Goal: Transaction & Acquisition: Purchase product/service

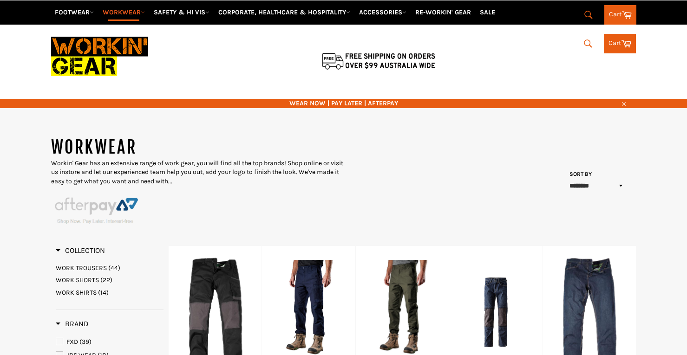
select select "******"
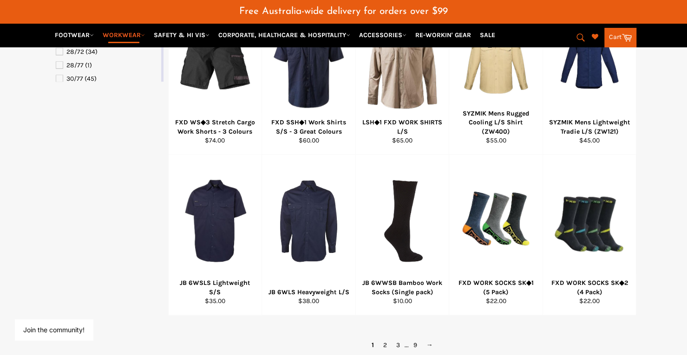
scroll to position [612, 0]
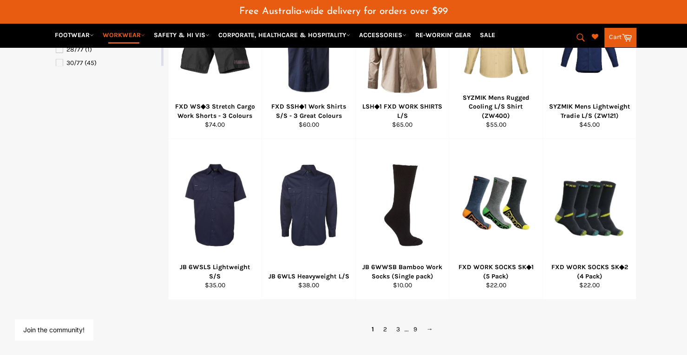
click at [583, 39] on icon "submit" at bounding box center [580, 37] width 10 height 10
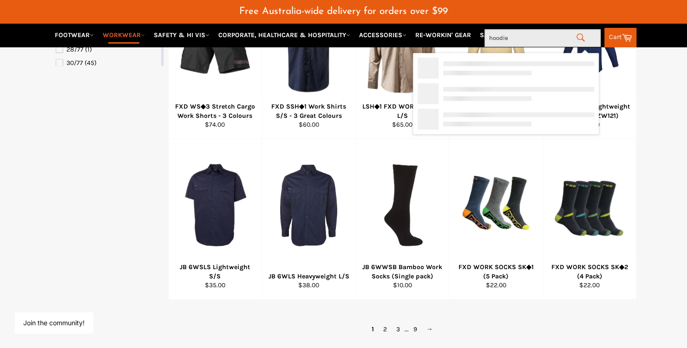
type input "hoodies"
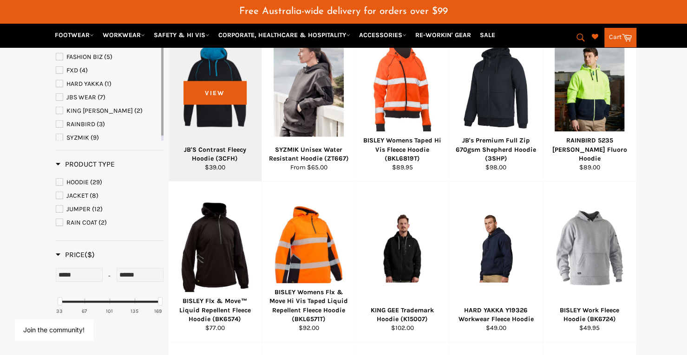
scroll to position [211, 0]
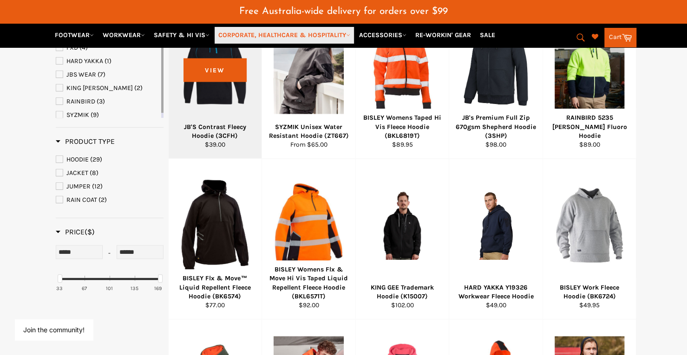
click at [237, 30] on link "CORPORATE, HEALTHCARE & HOSPITALITY" at bounding box center [283, 35] width 139 height 16
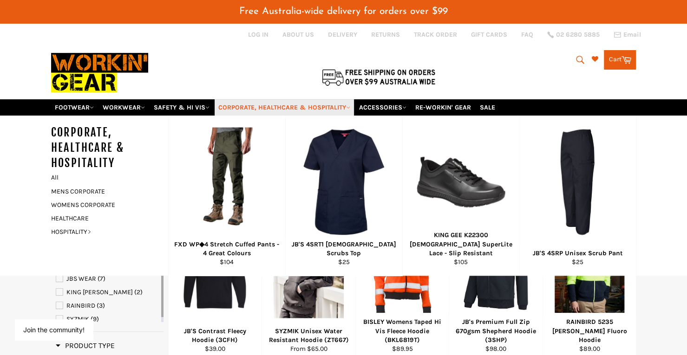
scroll to position [0, 0]
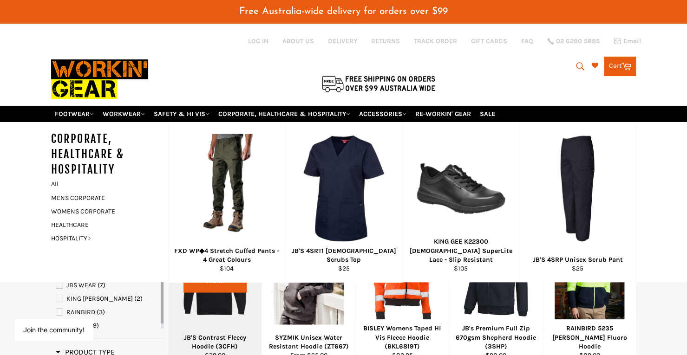
click at [225, 310] on div at bounding box center [215, 274] width 70 height 109
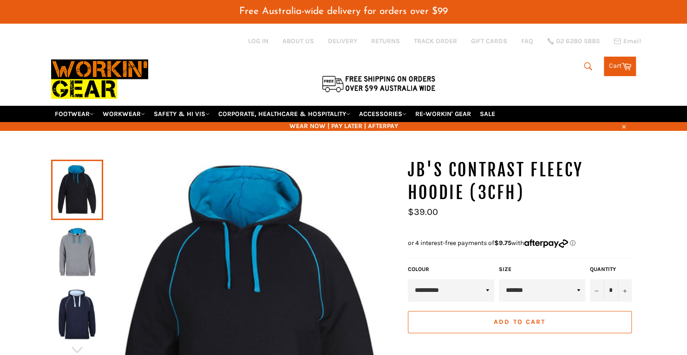
click at [73, 284] on link at bounding box center [77, 314] width 52 height 60
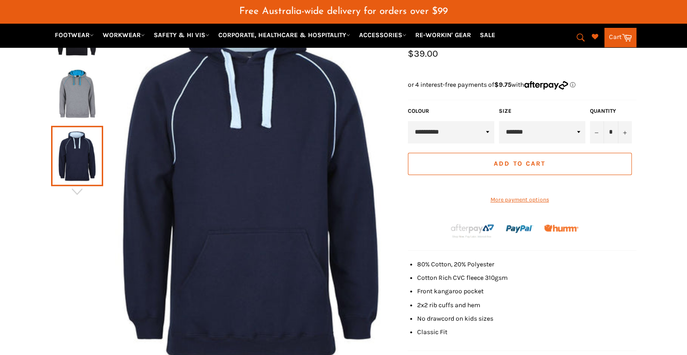
scroll to position [159, 0]
click at [75, 184] on icon "button" at bounding box center [77, 191] width 14 height 14
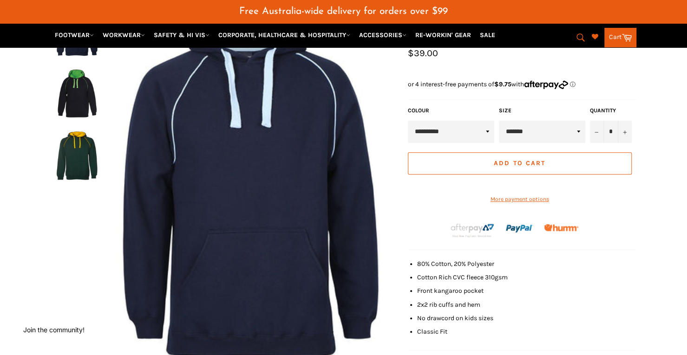
click at [77, 145] on img at bounding box center [77, 155] width 43 height 51
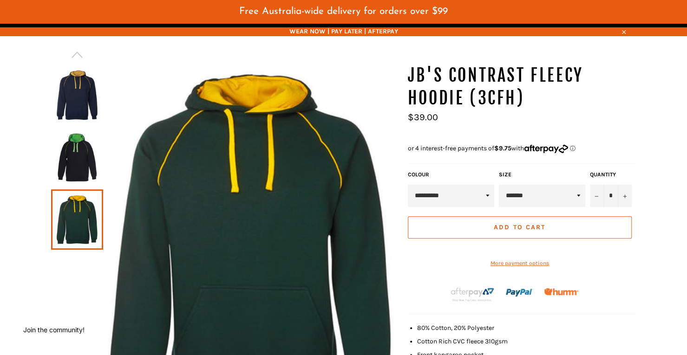
scroll to position [104, 0]
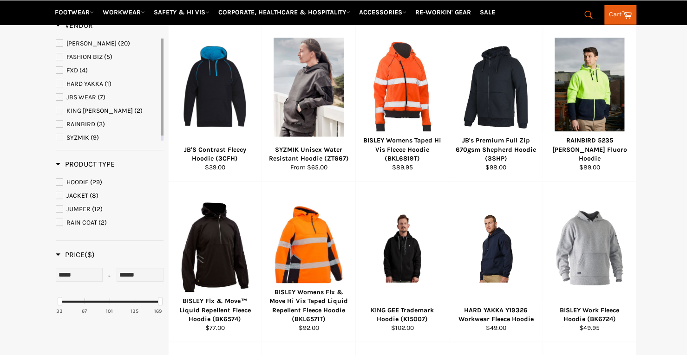
scroll to position [188, 0]
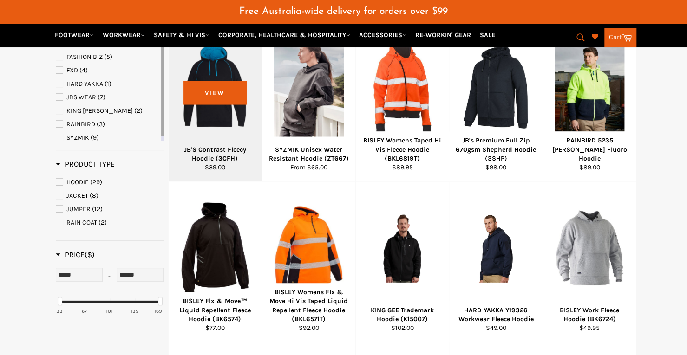
click at [226, 113] on div at bounding box center [215, 86] width 70 height 109
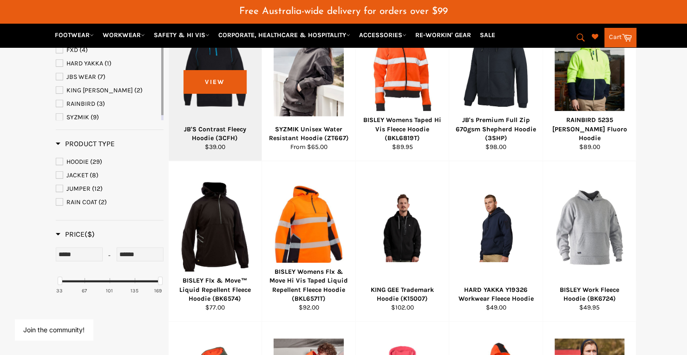
scroll to position [208, 0]
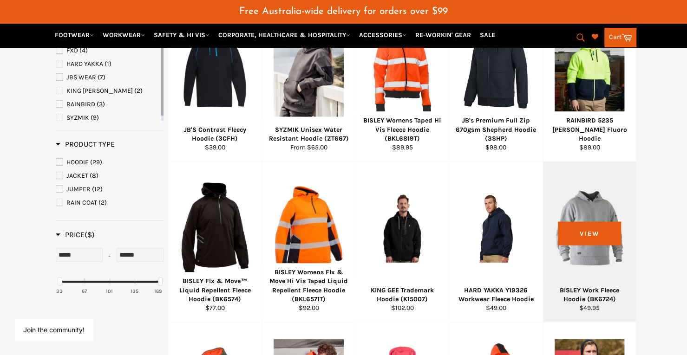
click at [590, 220] on div at bounding box center [589, 227] width 70 height 109
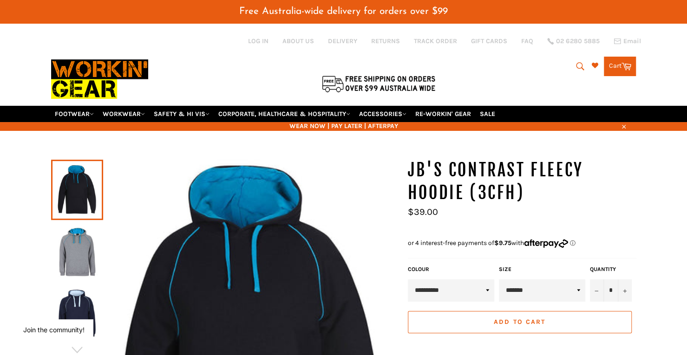
click at [461, 289] on select "**********" at bounding box center [451, 290] width 86 height 22
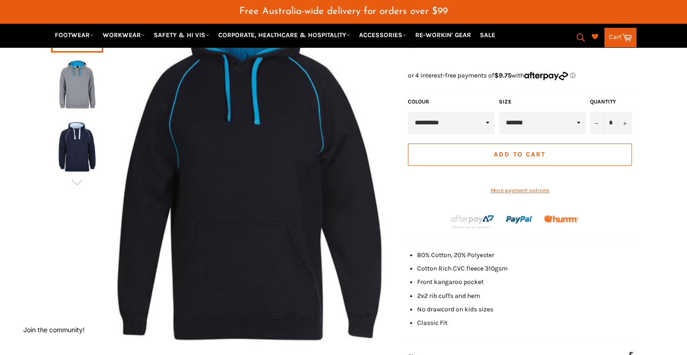
scroll to position [165, 0]
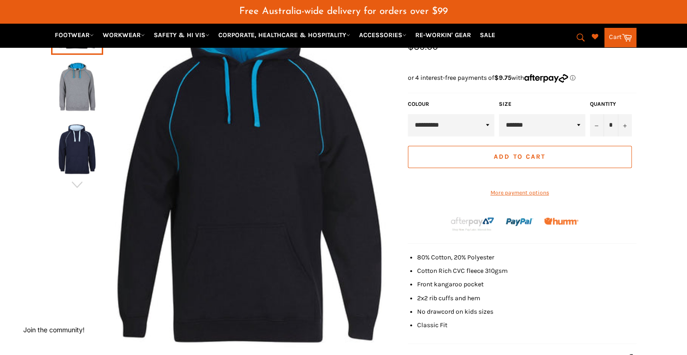
click at [579, 114] on select "******* ******* *** *** *** *** *** *** *** ***" at bounding box center [542, 125] width 86 height 22
select select "***"
click at [499, 114] on select "******* ******* *** *** *** *** *** *** *** ***" at bounding box center [542, 125] width 86 height 22
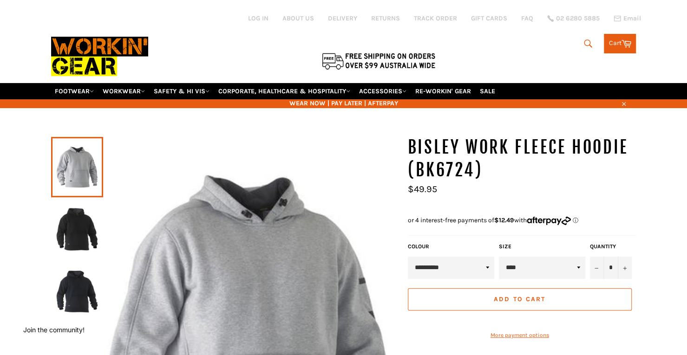
click at [419, 257] on select "**********" at bounding box center [451, 268] width 86 height 22
click at [441, 200] on div "BISLEY Work Fleece Hoodie (BK6724) Sale Regular price $49.95" at bounding box center [522, 181] width 228 height 91
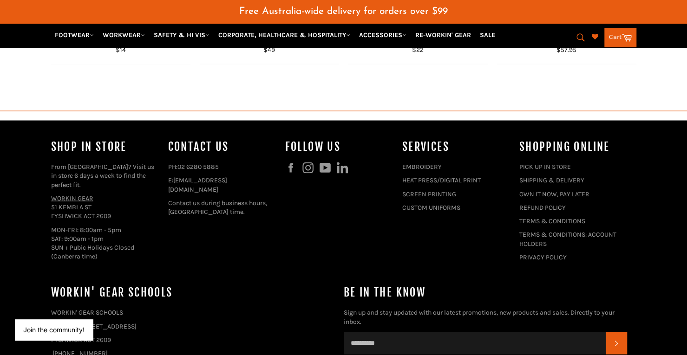
scroll to position [955, 0]
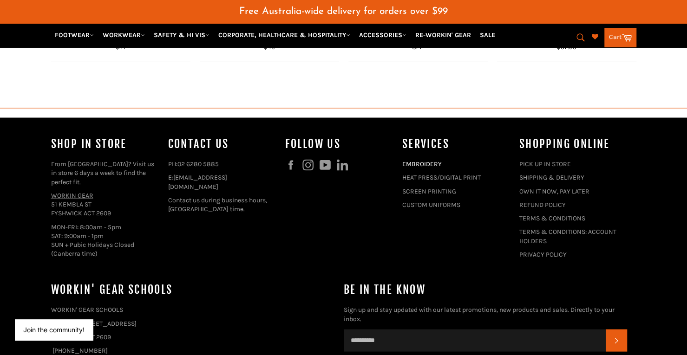
click at [414, 160] on link "EMBROIDERY" at bounding box center [421, 164] width 39 height 8
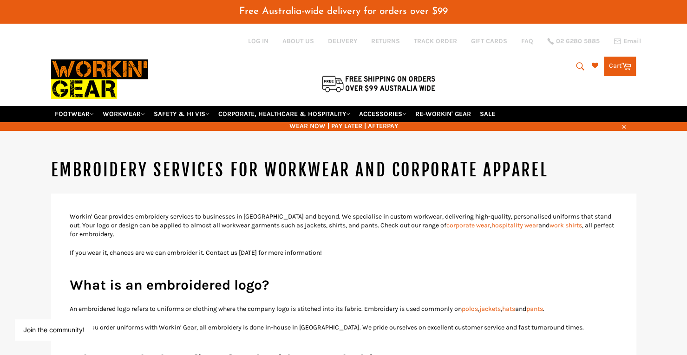
click at [67, 59] on img at bounding box center [99, 79] width 97 height 52
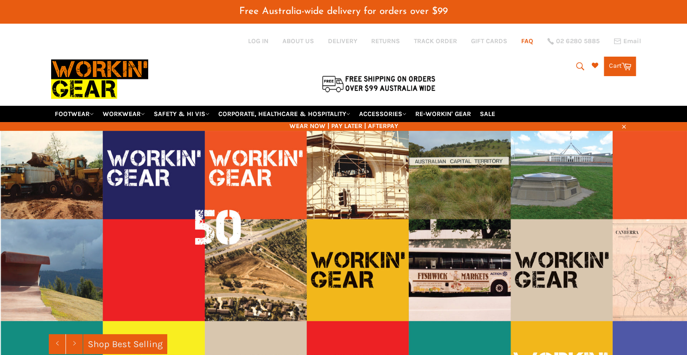
click at [523, 43] on link "FAQ" at bounding box center [527, 41] width 12 height 9
click at [525, 42] on link "FAQ" at bounding box center [527, 41] width 12 height 9
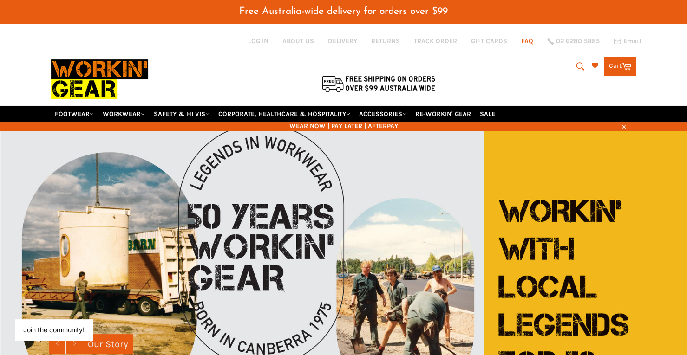
click at [524, 40] on link "FAQ" at bounding box center [527, 41] width 12 height 9
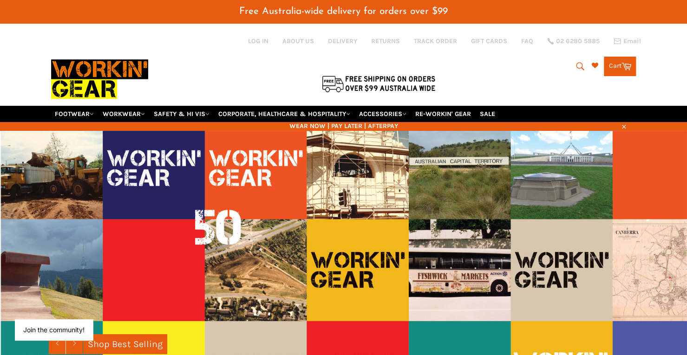
click at [578, 61] on icon "submit" at bounding box center [580, 66] width 10 height 10
type input "sizes"
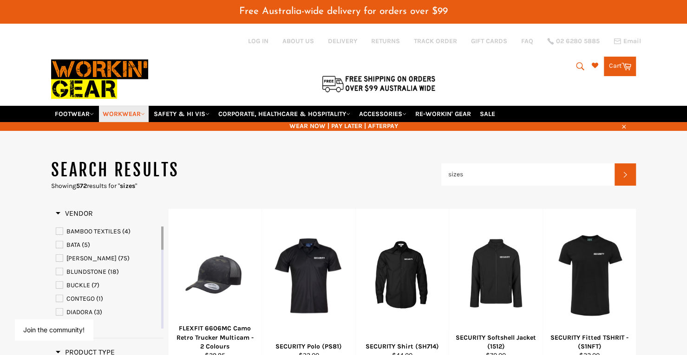
click at [123, 106] on link "WORKWEAR" at bounding box center [124, 114] width 50 height 16
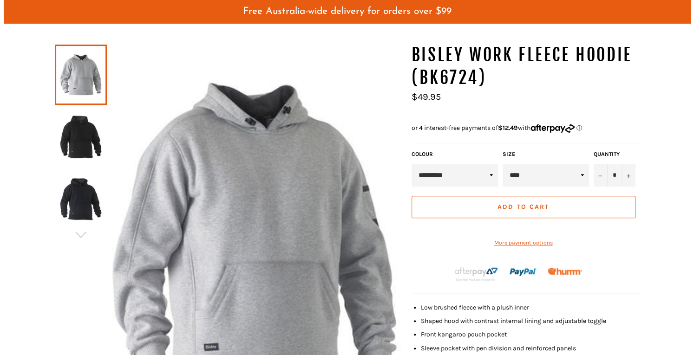
scroll to position [156, 0]
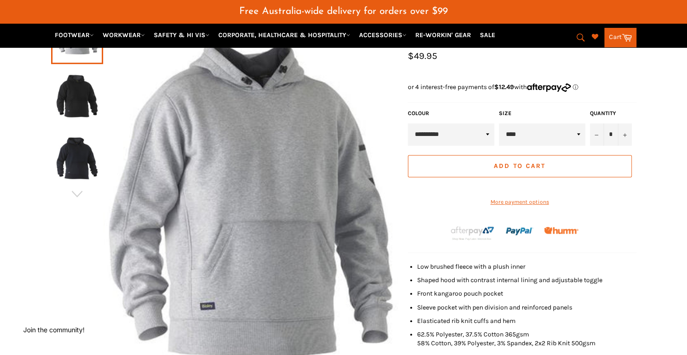
click at [285, 247] on img at bounding box center [250, 200] width 295 height 394
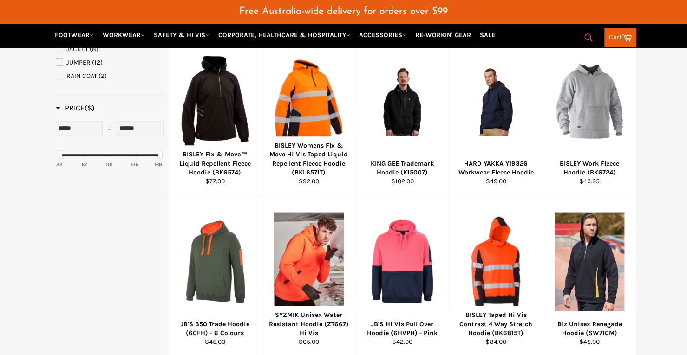
scroll to position [357, 0]
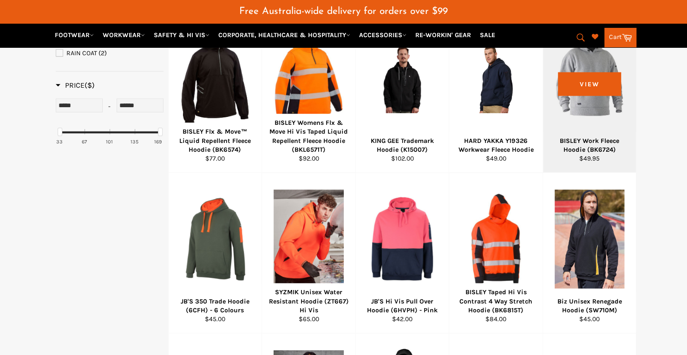
click at [614, 93] on div at bounding box center [589, 78] width 70 height 109
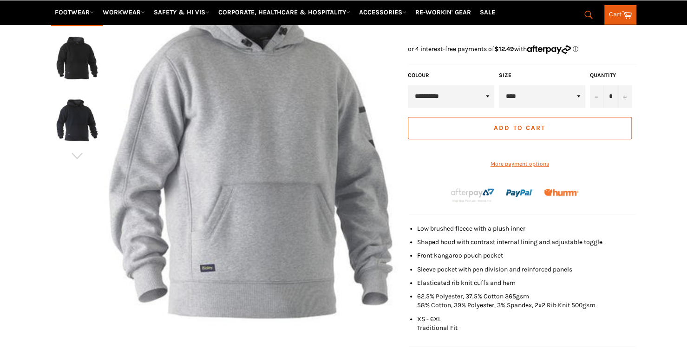
scroll to position [197, 0]
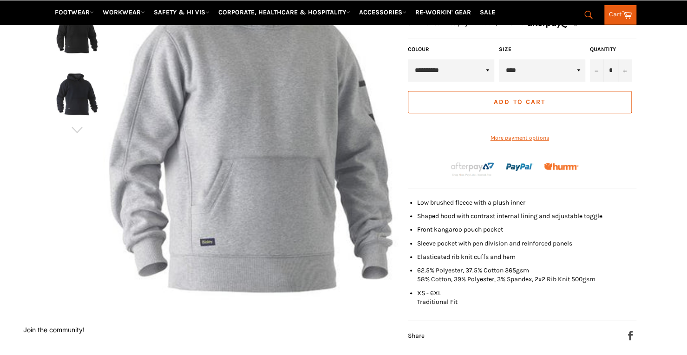
click at [433, 291] on span "XS - 6XL Traditional Fit" at bounding box center [437, 297] width 40 height 17
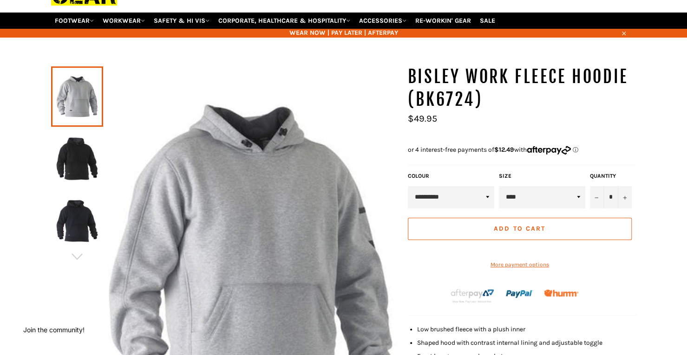
scroll to position [71, 0]
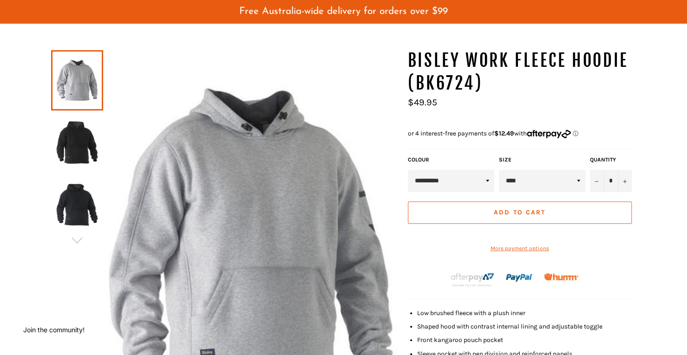
scroll to position [86, 0]
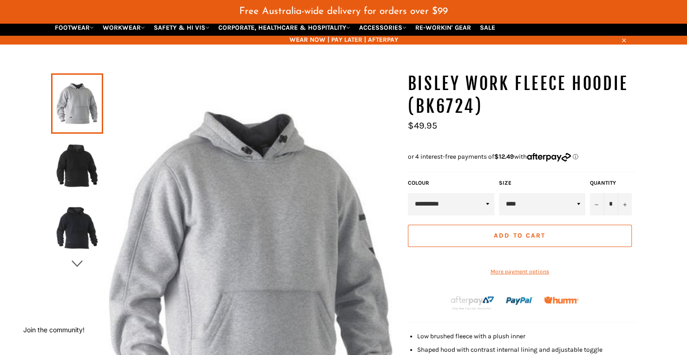
click at [77, 257] on icon "button" at bounding box center [77, 264] width 14 height 14
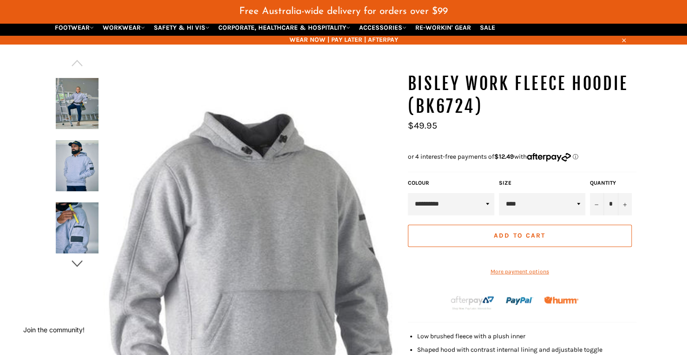
click at [77, 257] on icon "button" at bounding box center [77, 264] width 14 height 14
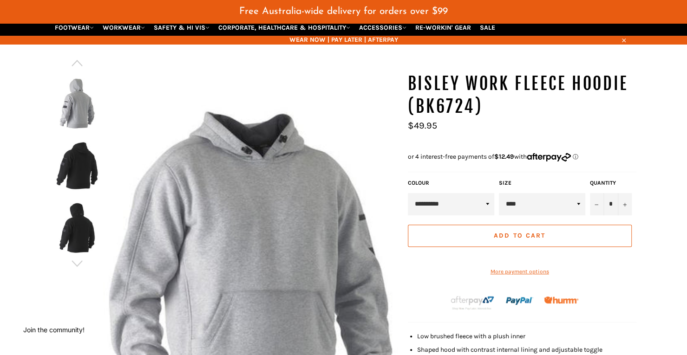
click at [74, 109] on img at bounding box center [77, 103] width 43 height 51
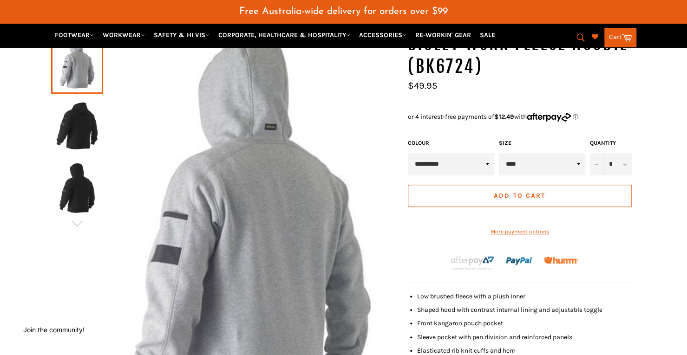
scroll to position [110, 0]
